Goal: Task Accomplishment & Management: Use online tool/utility

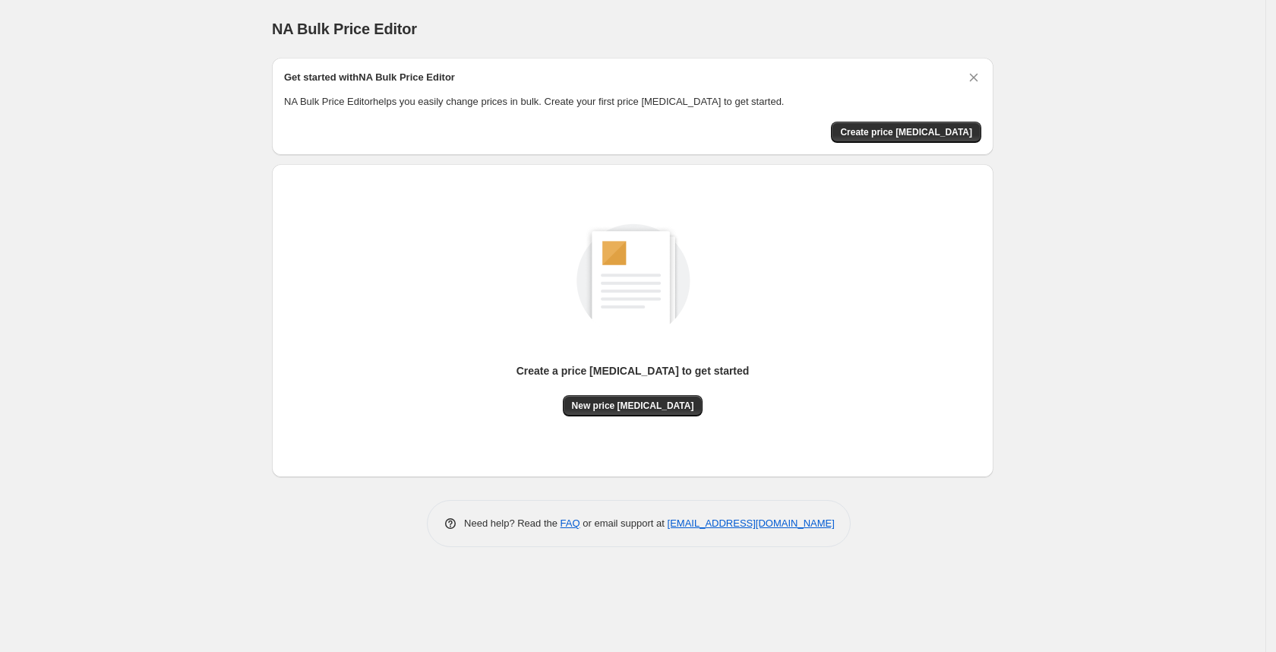
click at [605, 393] on div "Create a price [MEDICAL_DATA] to get started" at bounding box center [632, 379] width 233 height 32
click at [608, 396] on button "New price [MEDICAL_DATA]" at bounding box center [633, 405] width 141 height 21
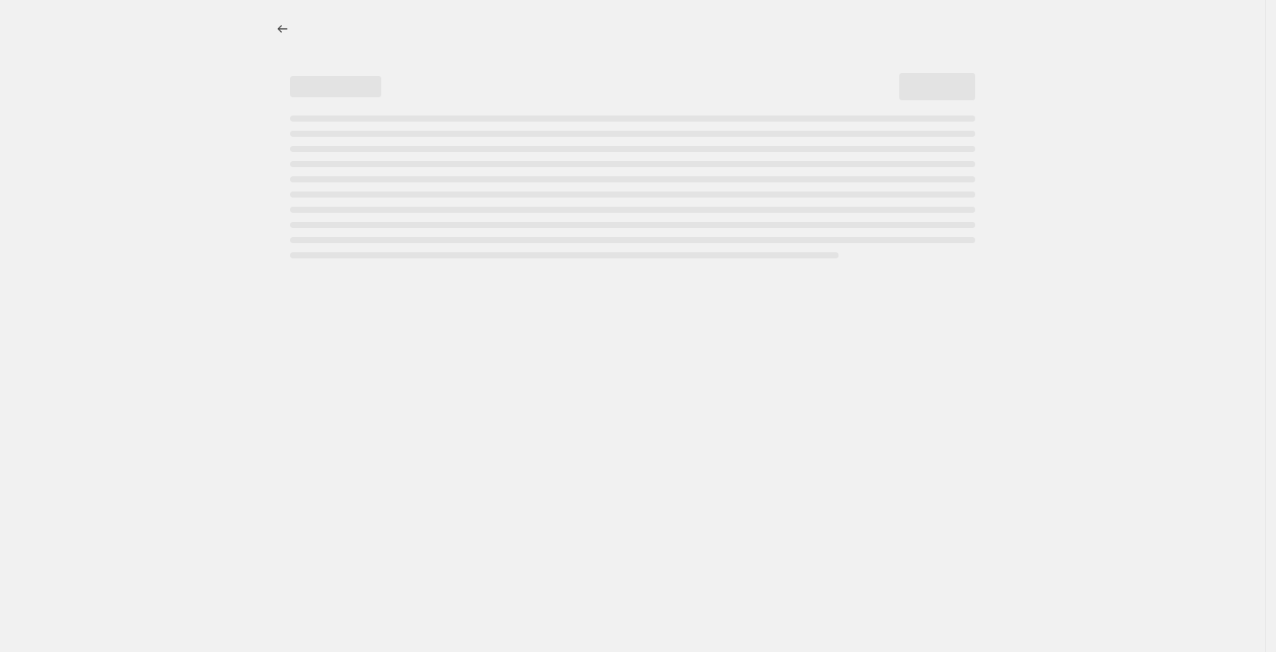
select select "percentage"
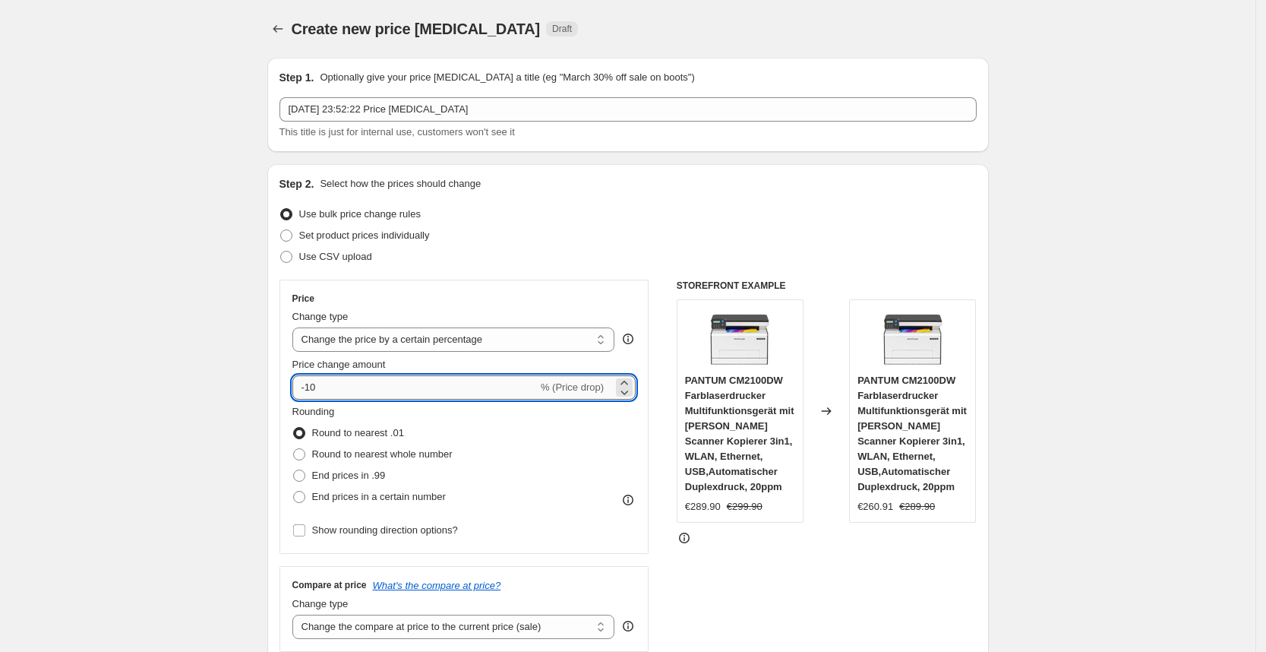
click at [447, 387] on input "-10" at bounding box center [414, 387] width 245 height 24
type input "-1"
type input "-25"
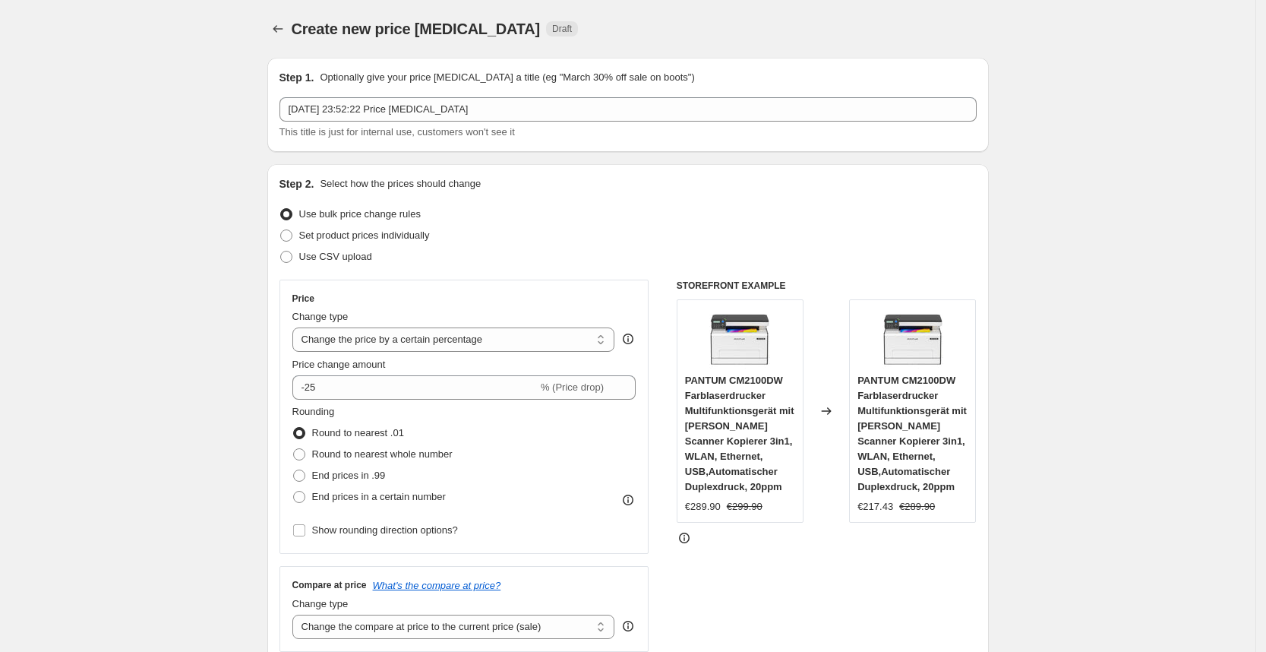
click at [679, 254] on div "Use CSV upload" at bounding box center [628, 256] width 697 height 21
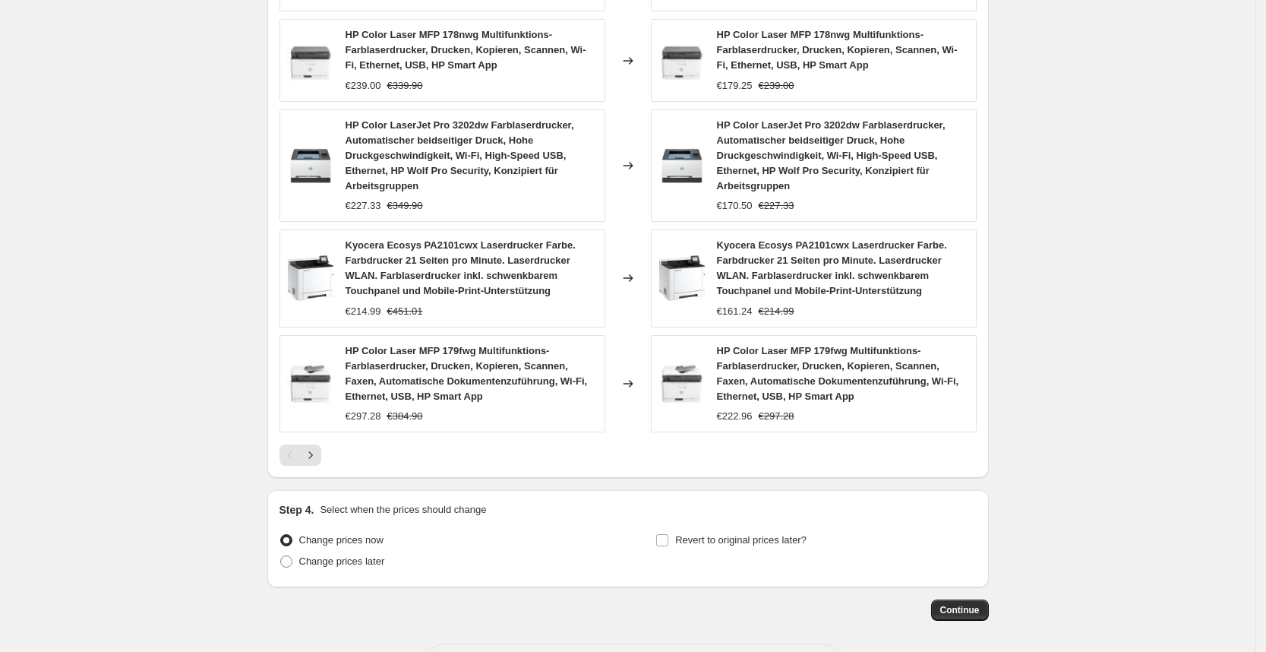
scroll to position [1044, 0]
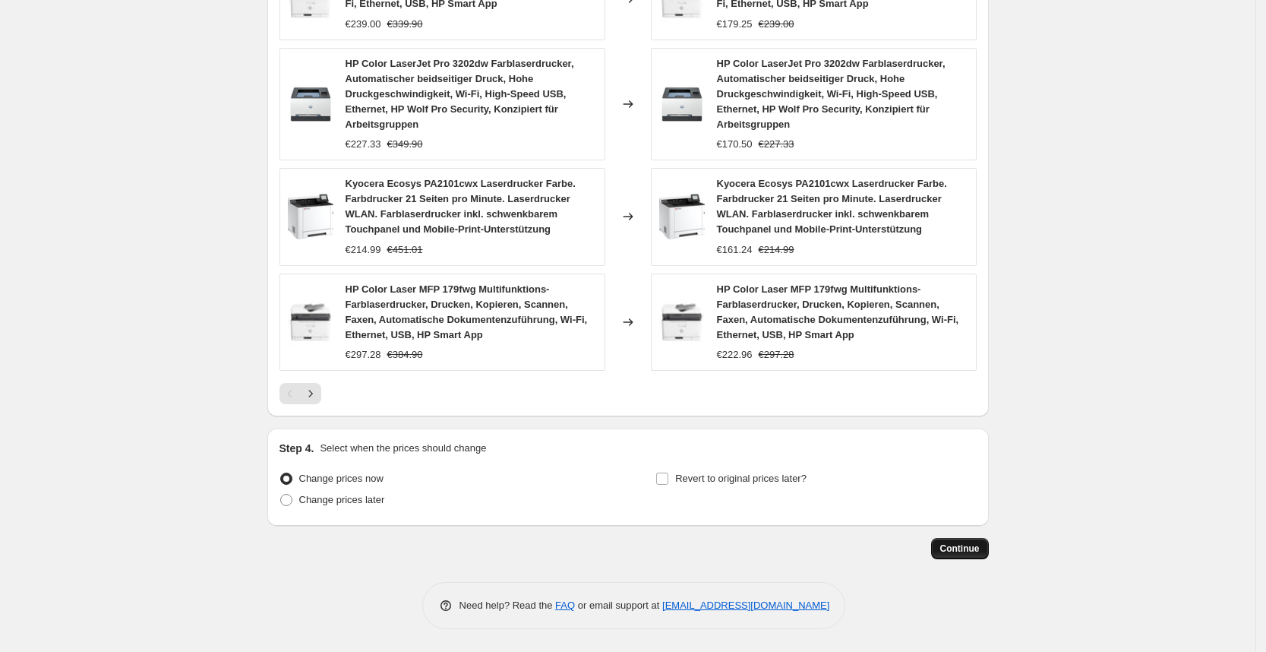
click at [975, 551] on span "Continue" at bounding box center [959, 548] width 39 height 12
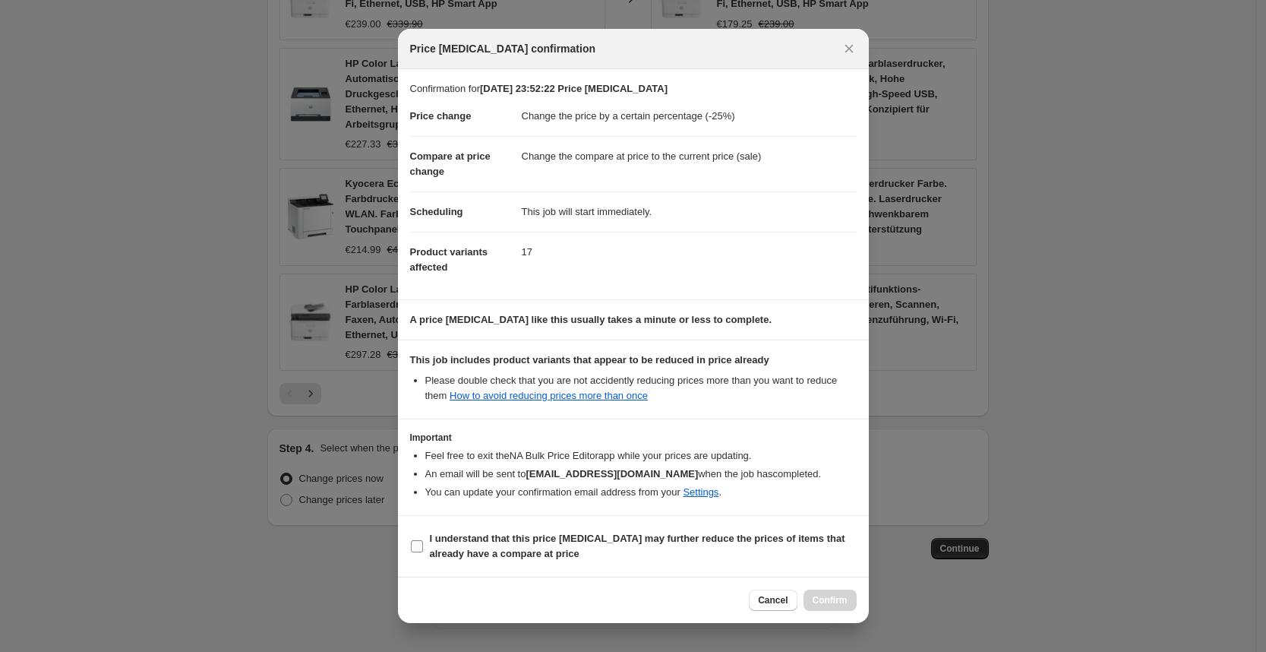
click at [664, 529] on label "I understand that this price [MEDICAL_DATA] may further reduce the prices of it…" at bounding box center [633, 546] width 447 height 36
click at [423, 540] on input "I understand that this price [MEDICAL_DATA] may further reduce the prices of it…" at bounding box center [417, 546] width 12 height 12
checkbox input "true"
click at [856, 599] on button "Confirm" at bounding box center [830, 599] width 53 height 21
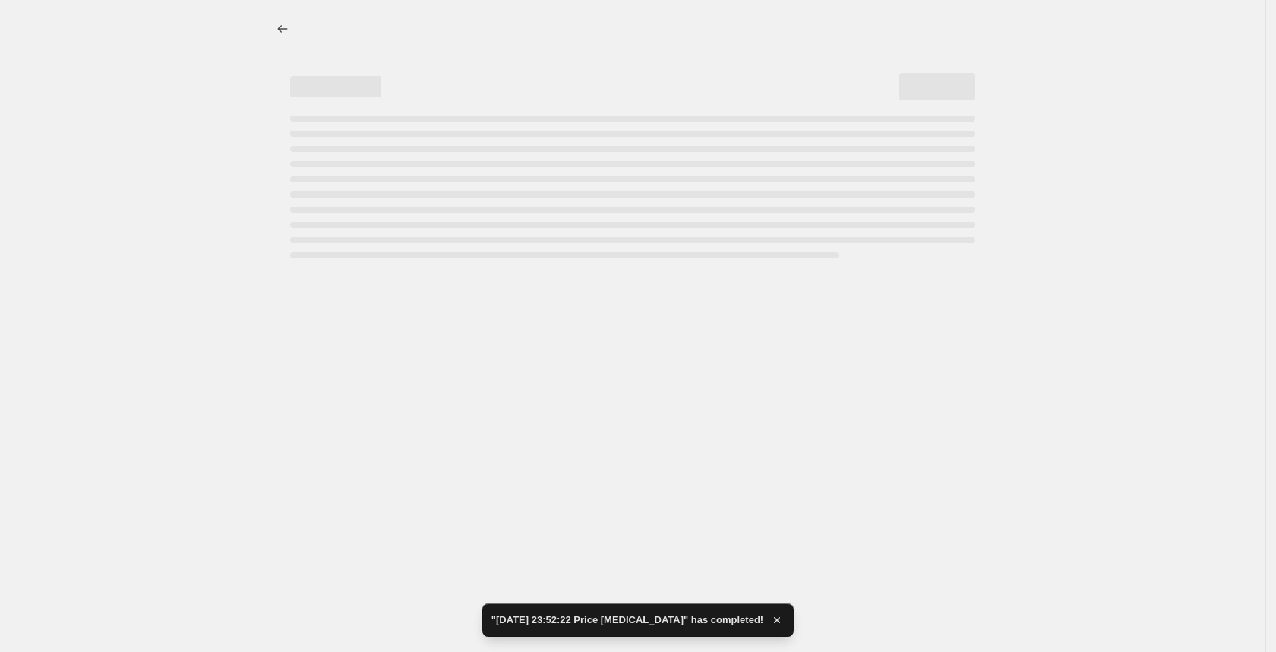
select select "percentage"
